Goal: Check status

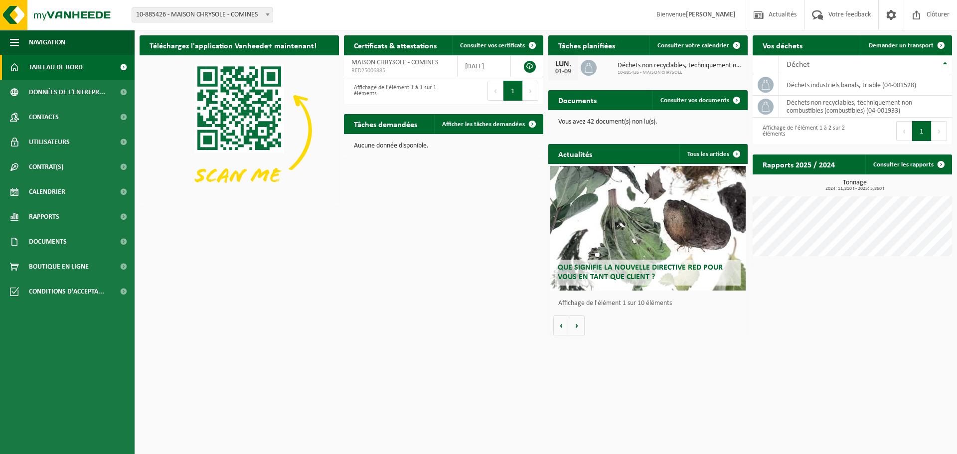
click at [646, 70] on span "10-885426 - MAISON CHRYSOLE" at bounding box center [679, 73] width 125 height 6
click at [681, 47] on span "Consulter votre calendrier" at bounding box center [693, 45] width 72 height 6
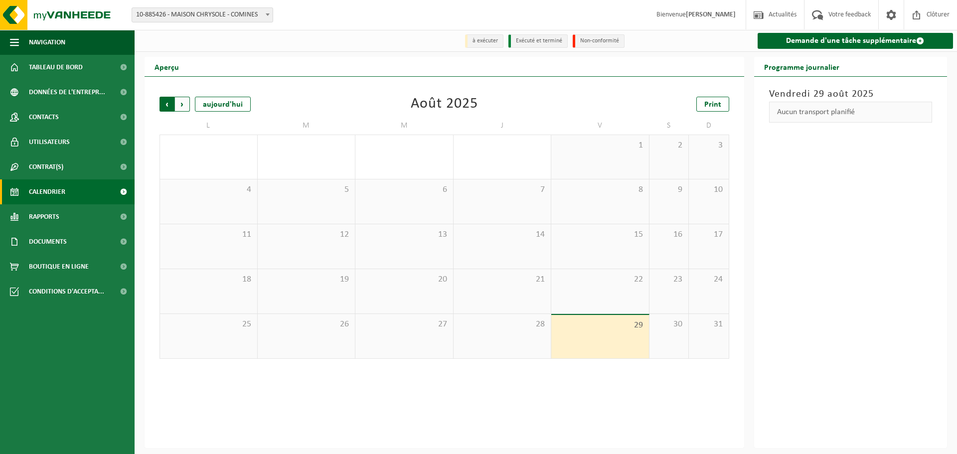
click at [185, 108] on span "Suivant" at bounding box center [182, 104] width 15 height 15
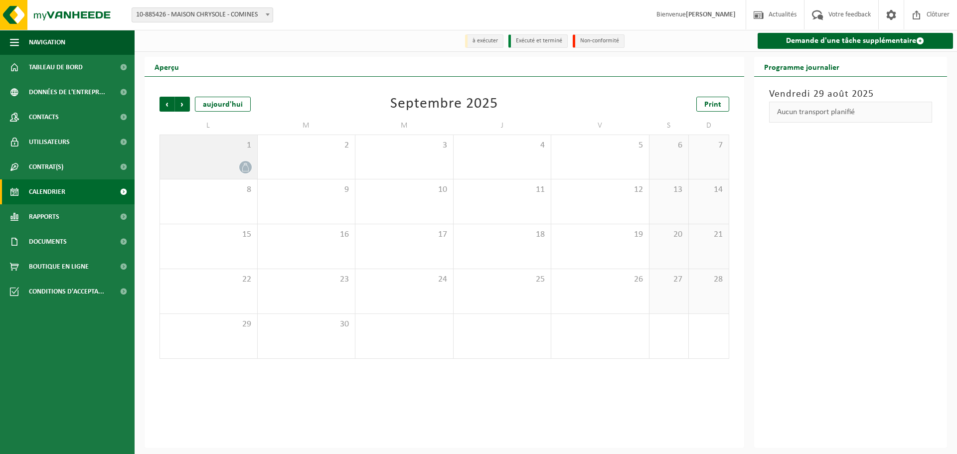
click at [210, 162] on div at bounding box center [208, 166] width 87 height 13
